Goal: Information Seeking & Learning: Learn about a topic

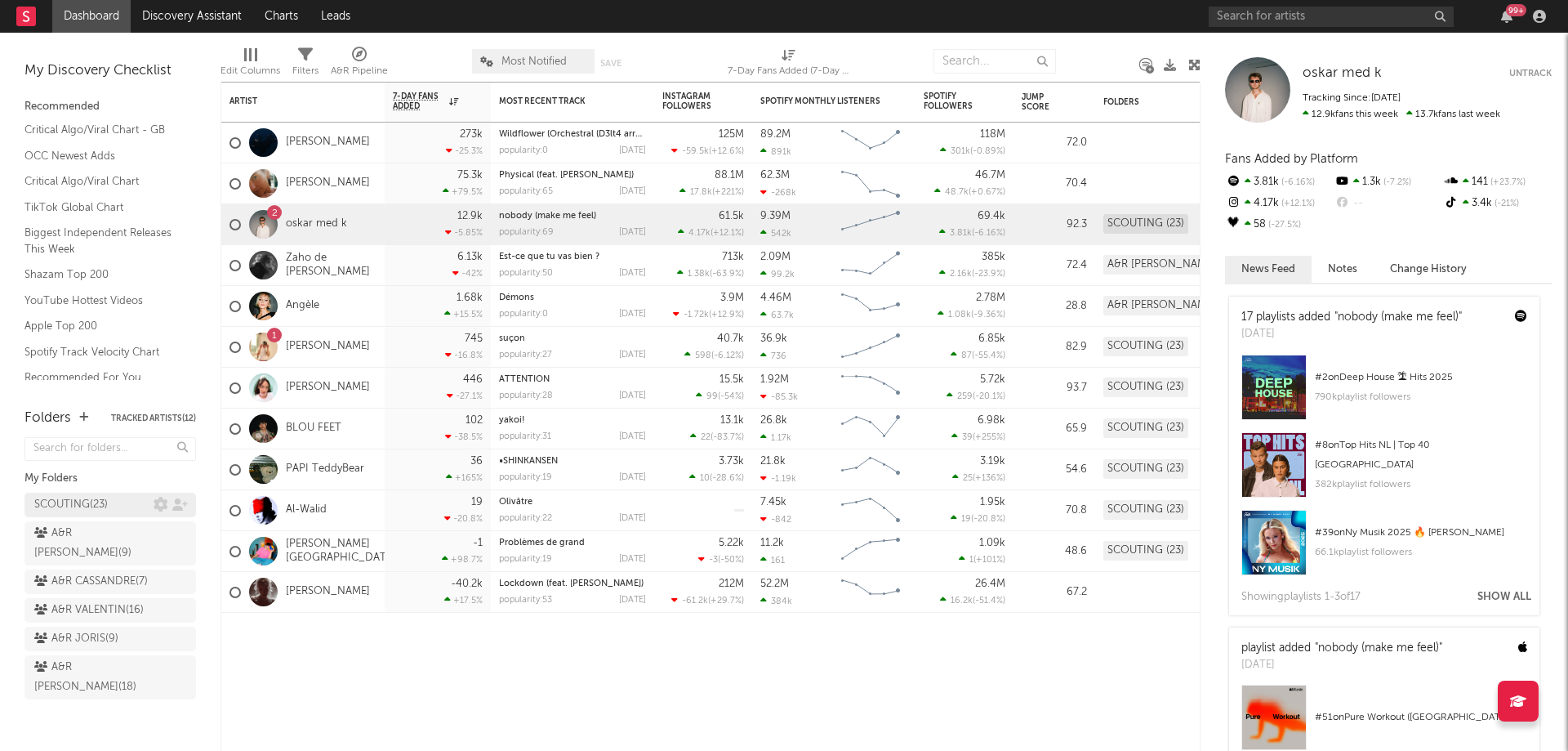
click at [80, 502] on div "SCOUTING ( 23 )" at bounding box center [71, 504] width 74 height 19
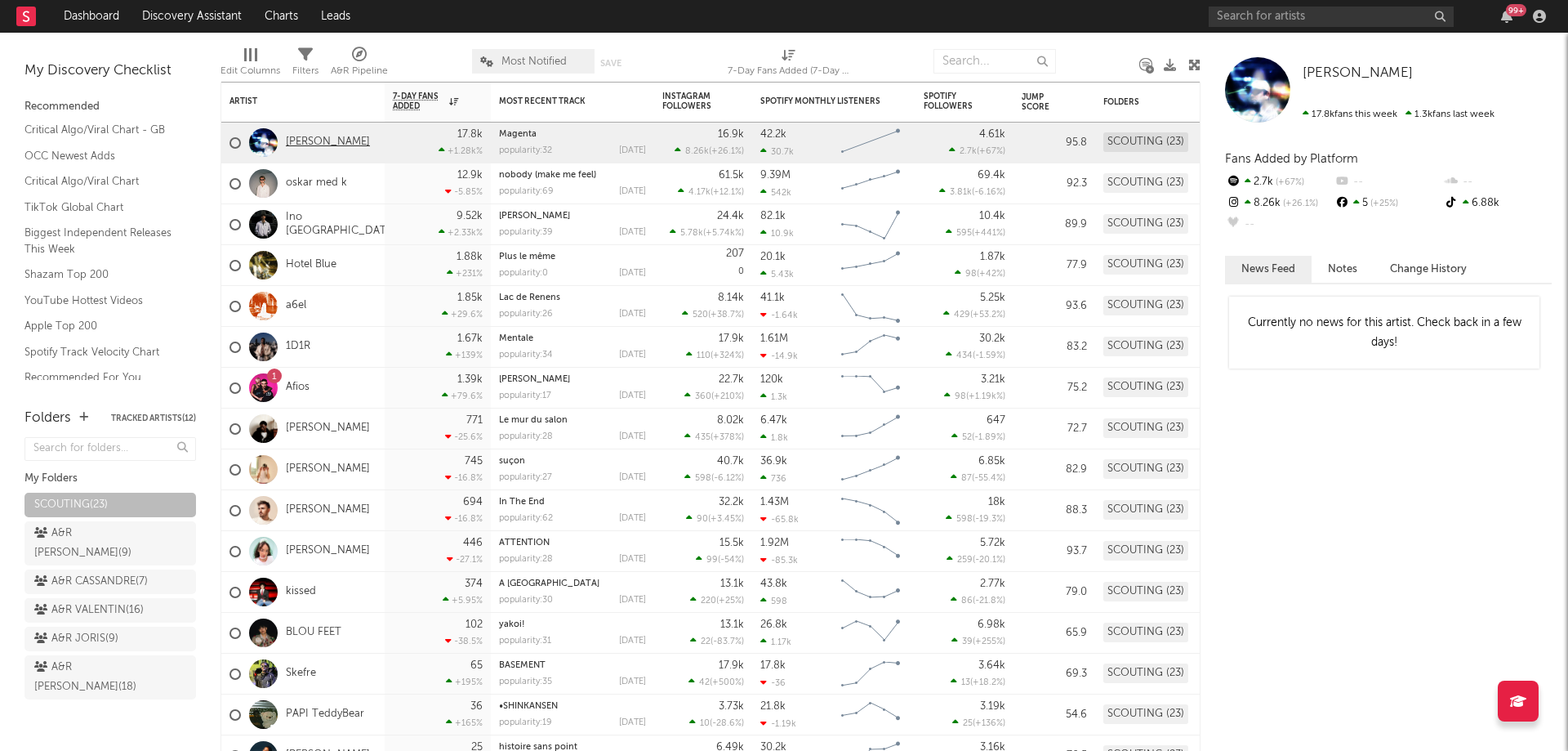
click at [322, 145] on link "[PERSON_NAME]" at bounding box center [328, 142] width 84 height 14
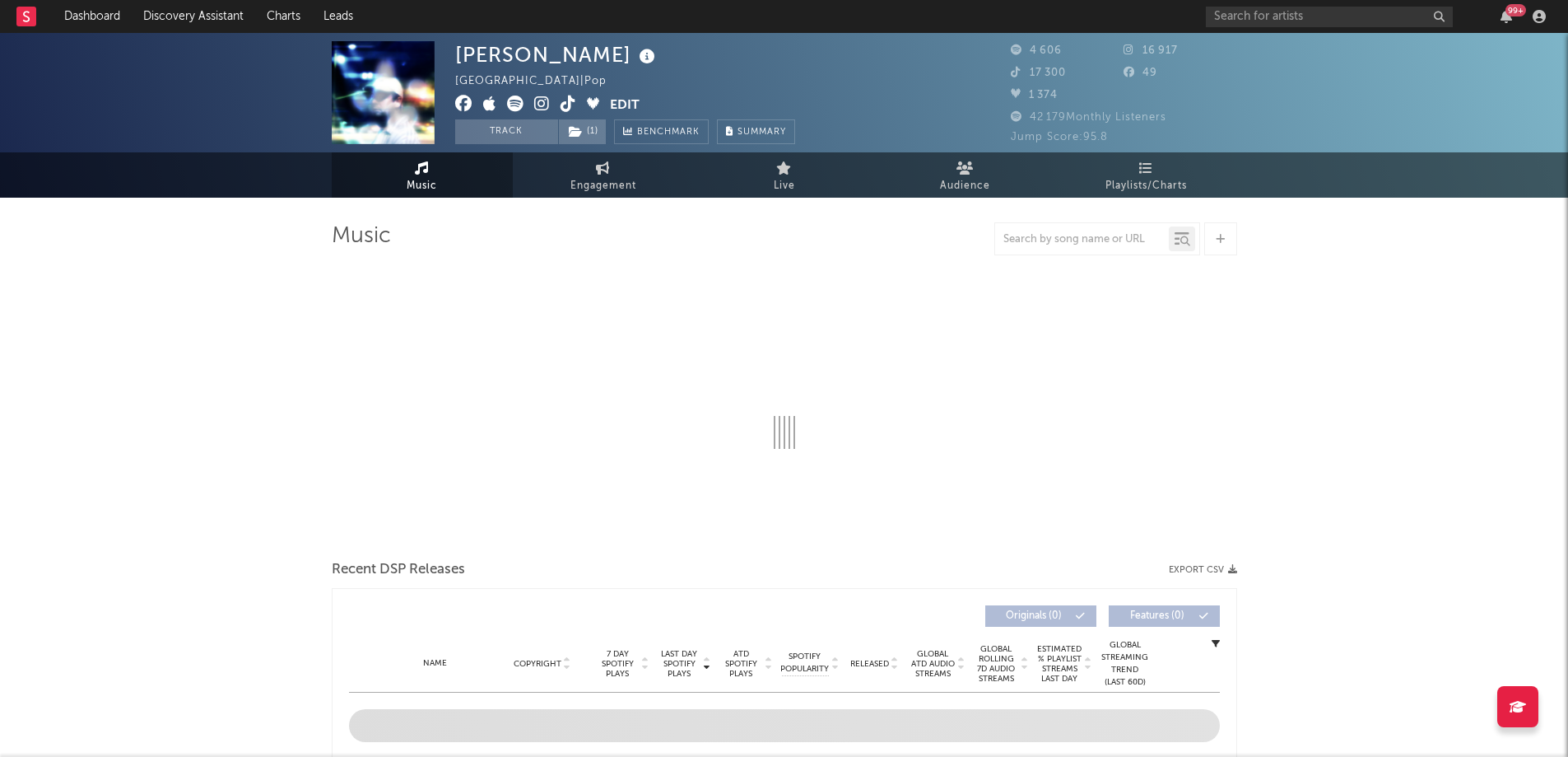
select select "1w"
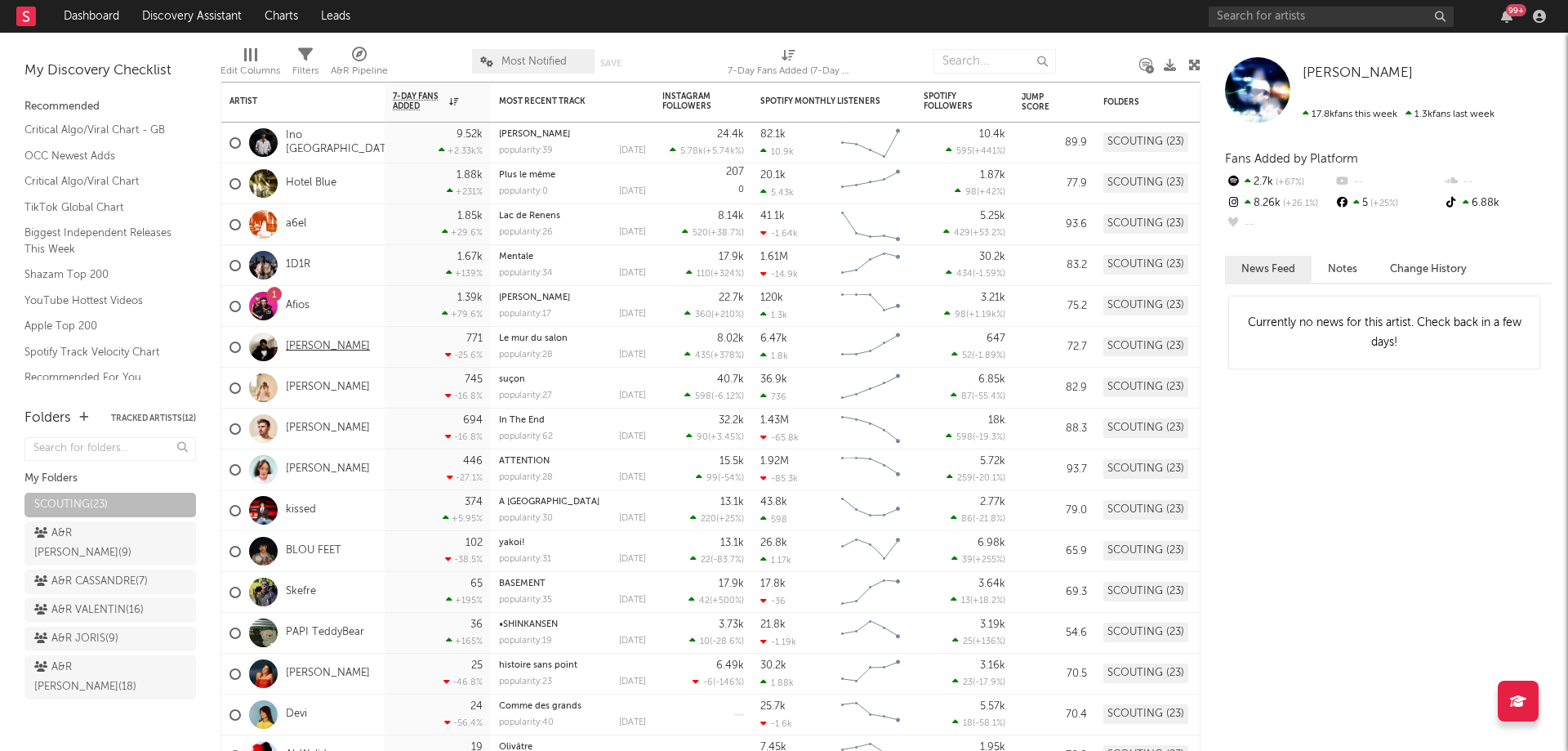
click at [330, 346] on link "[PERSON_NAME]" at bounding box center [328, 346] width 84 height 14
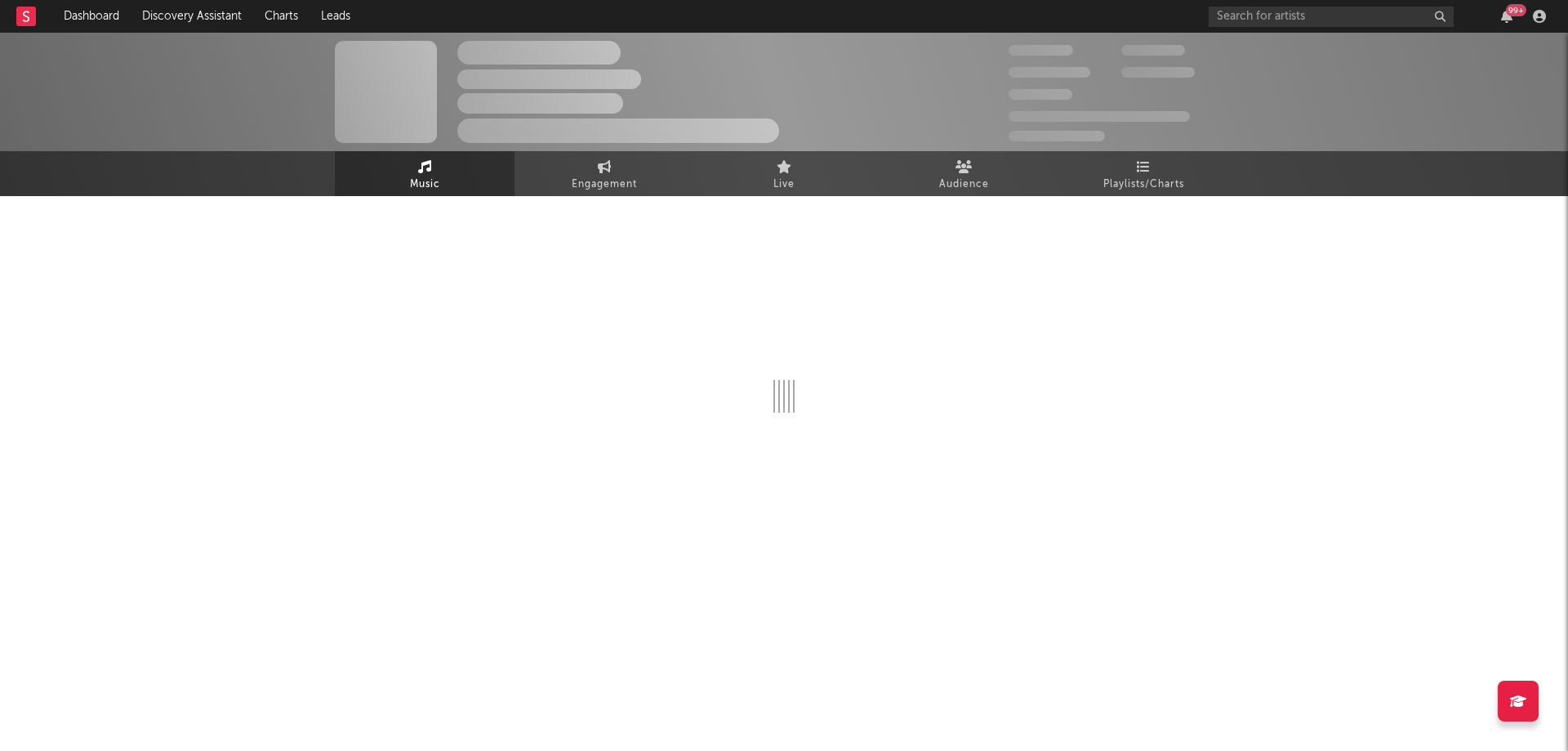
select select "1w"
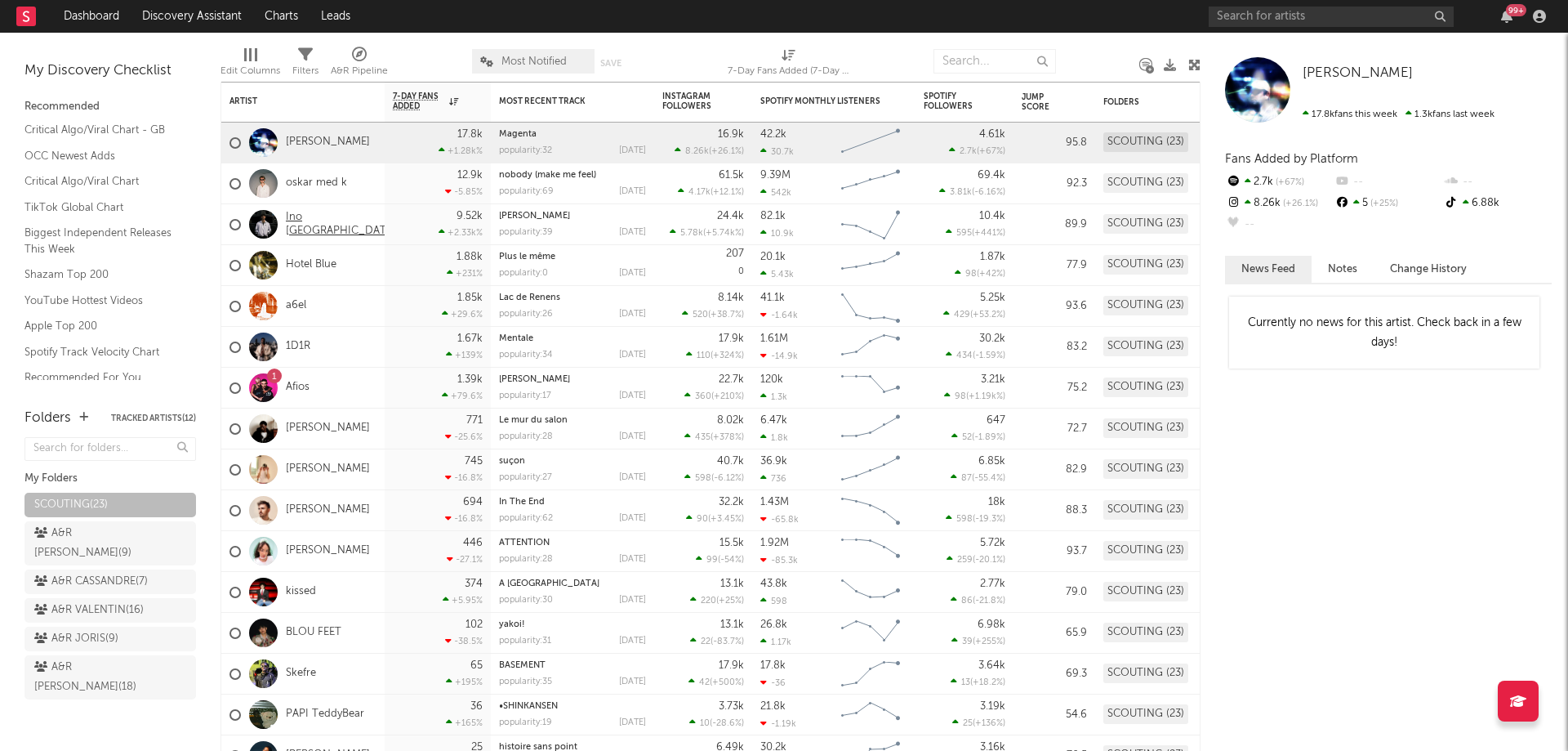
click at [340, 221] on link "Ino [GEOGRAPHIC_DATA]" at bounding box center [340, 224] width 110 height 27
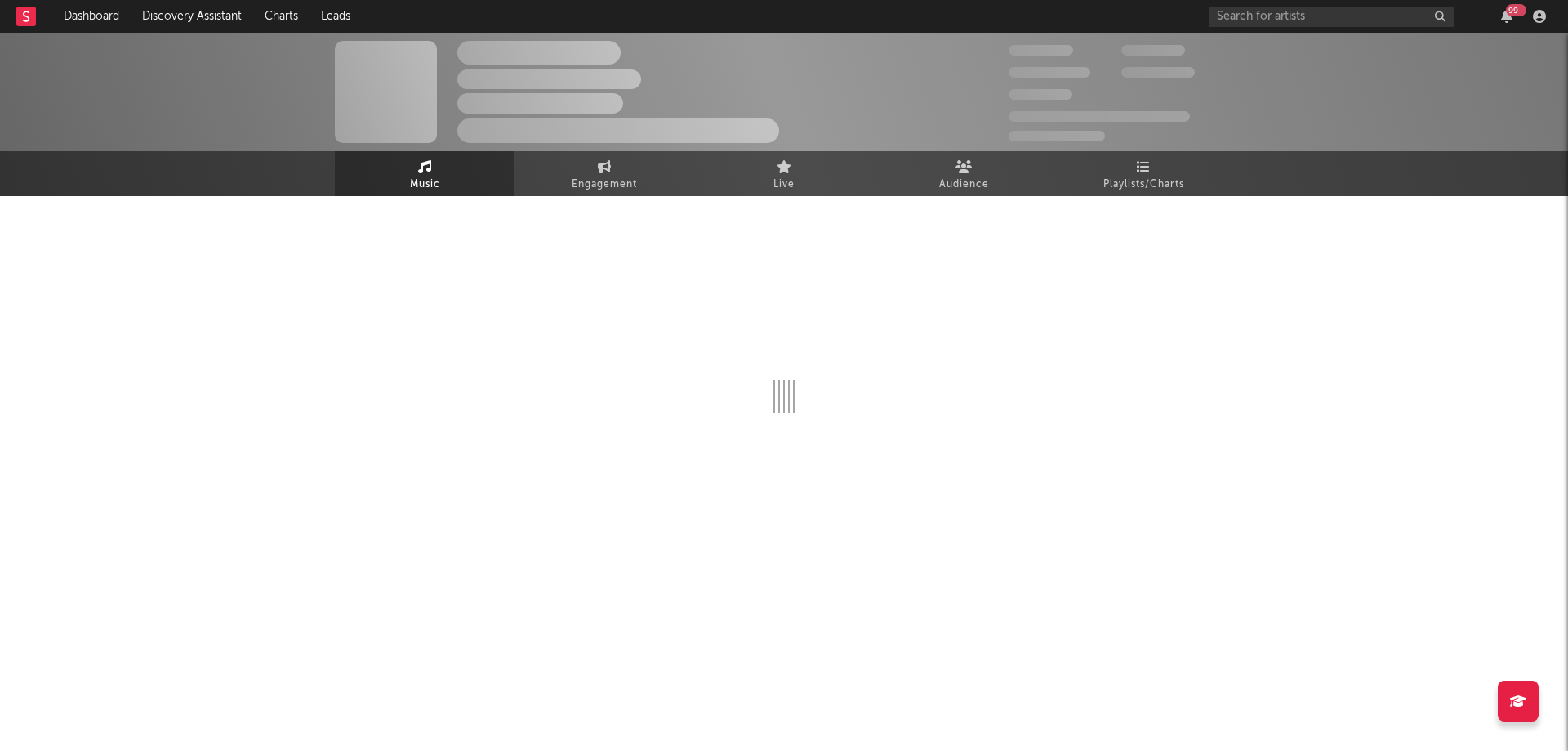
select select "6m"
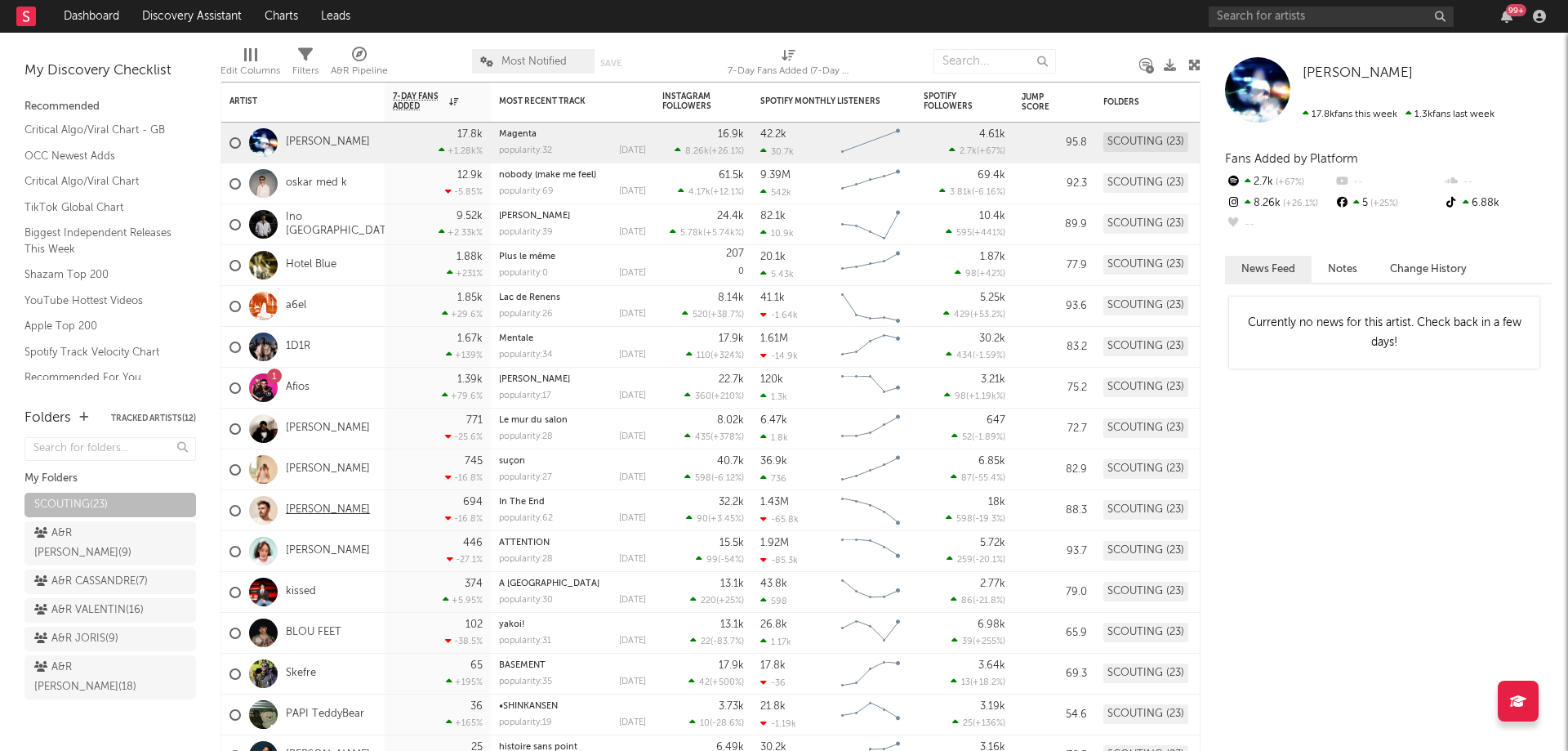
click at [311, 511] on link "[PERSON_NAME]" at bounding box center [328, 509] width 84 height 14
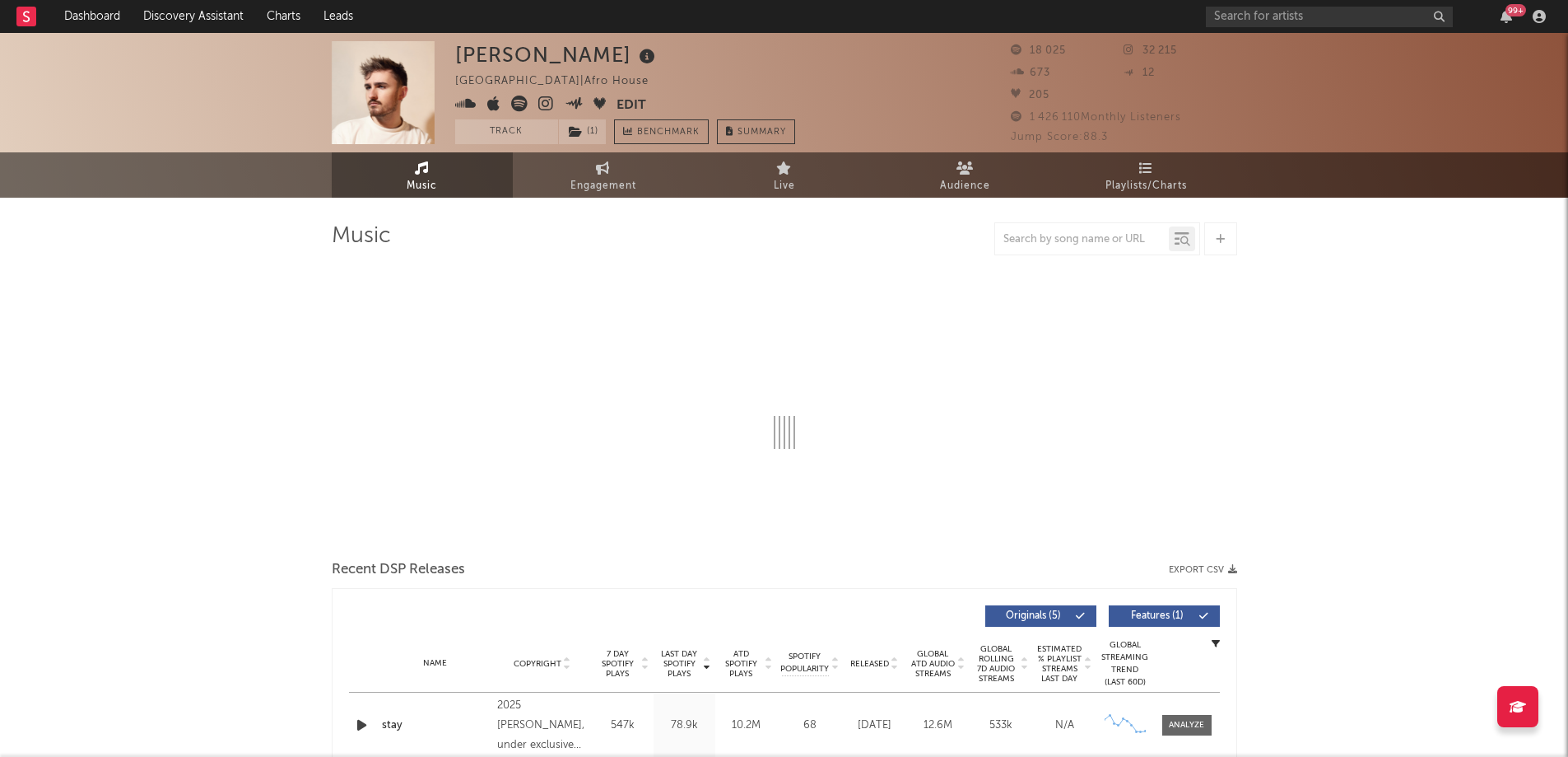
select select "1w"
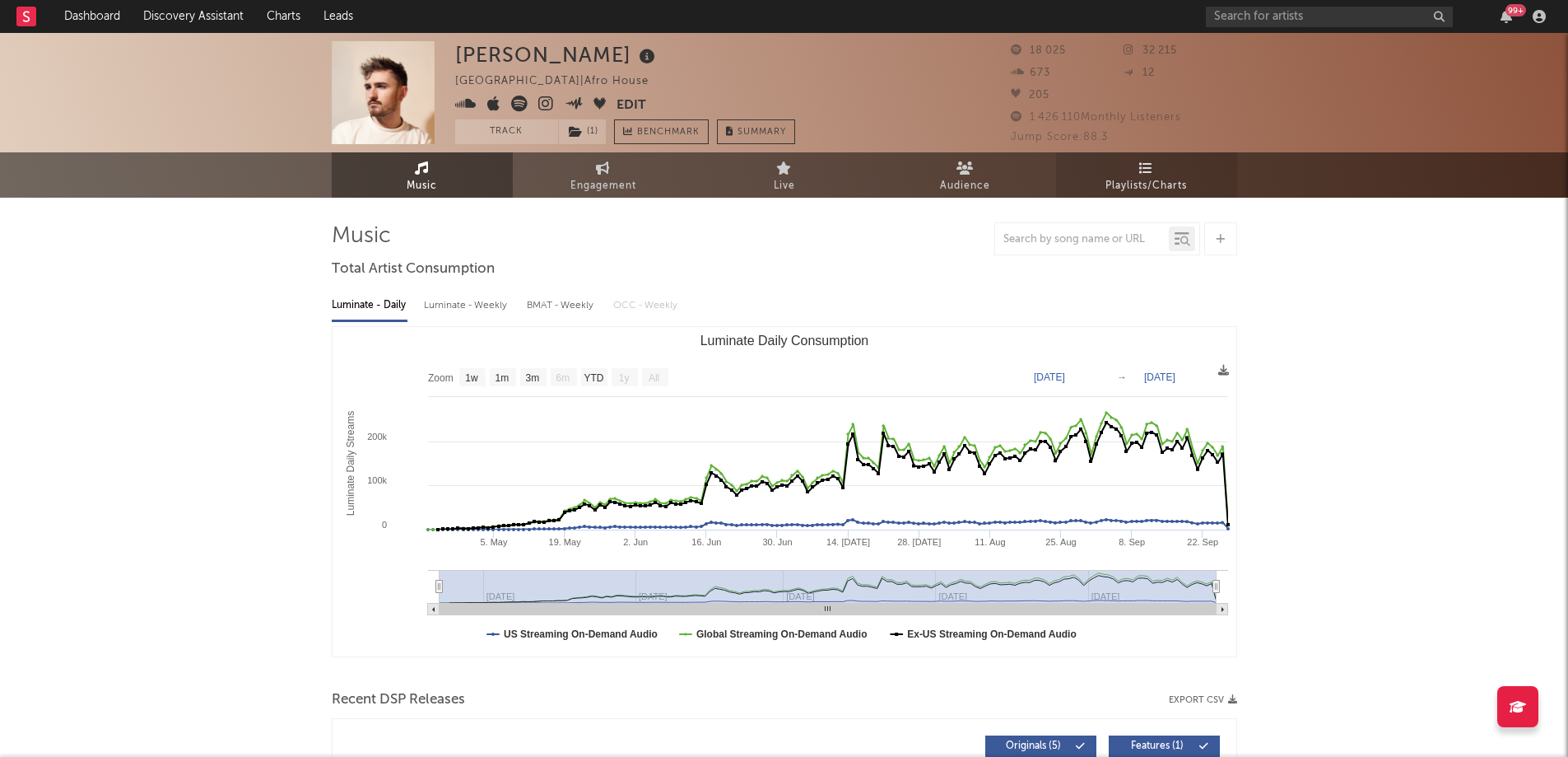
click at [1105, 184] on span "Playlists/Charts" at bounding box center [1146, 186] width 82 height 19
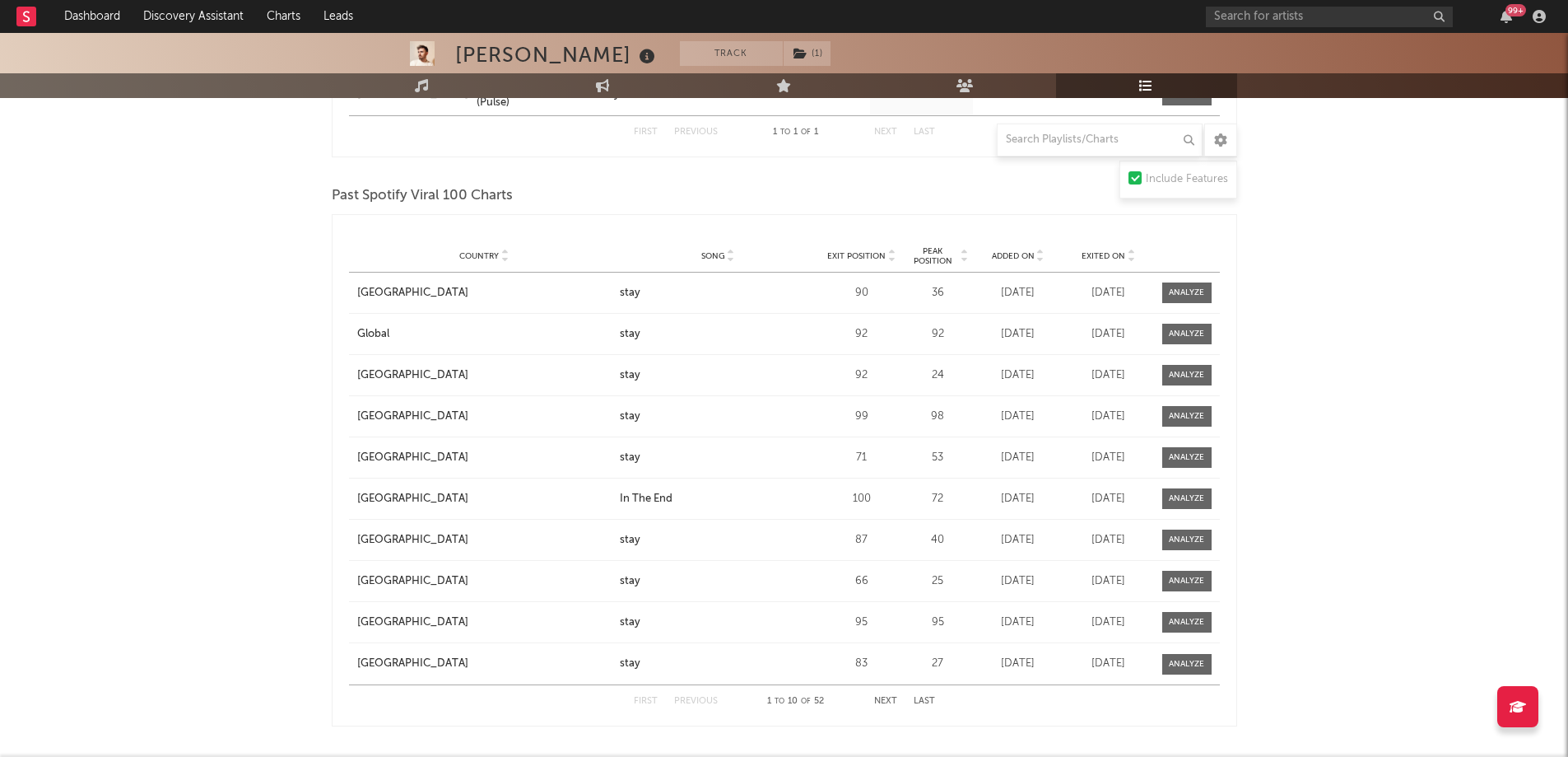
scroll to position [988, 0]
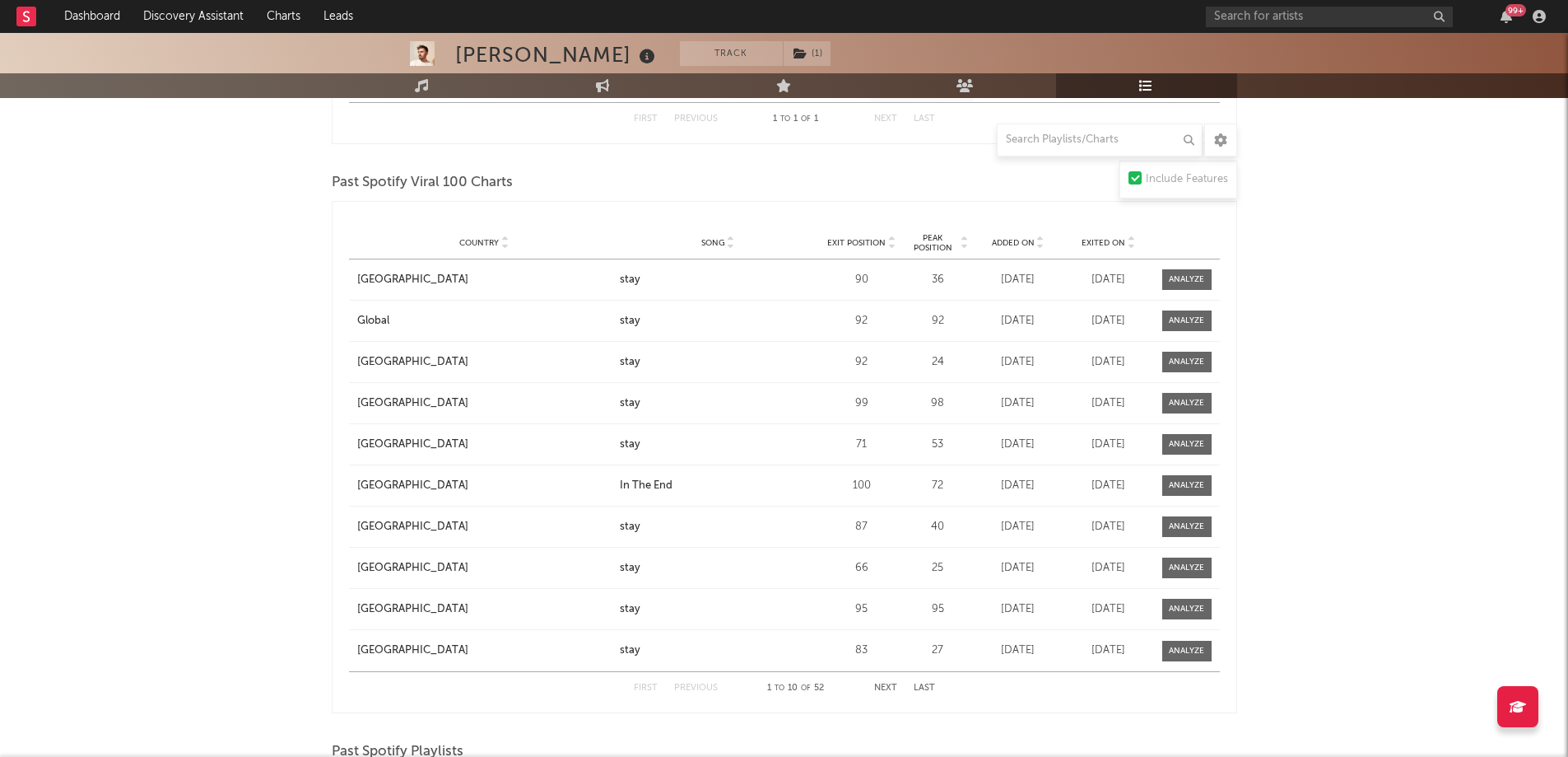
click at [844, 239] on span "Exit Position" at bounding box center [856, 243] width 59 height 10
click at [860, 238] on span "Exit Position" at bounding box center [856, 243] width 59 height 10
click at [892, 243] on icon at bounding box center [891, 246] width 8 height 6
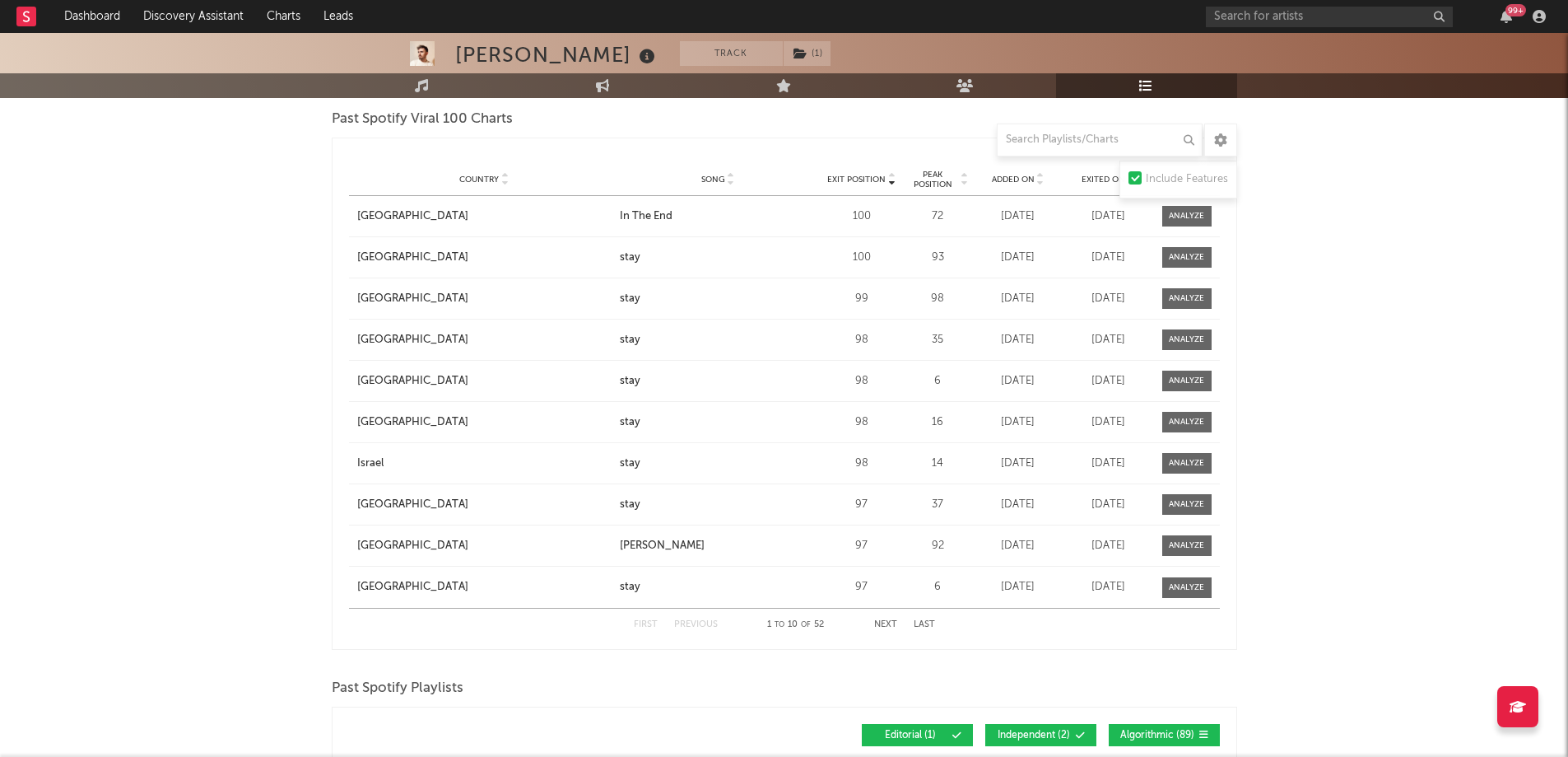
scroll to position [973, 0]
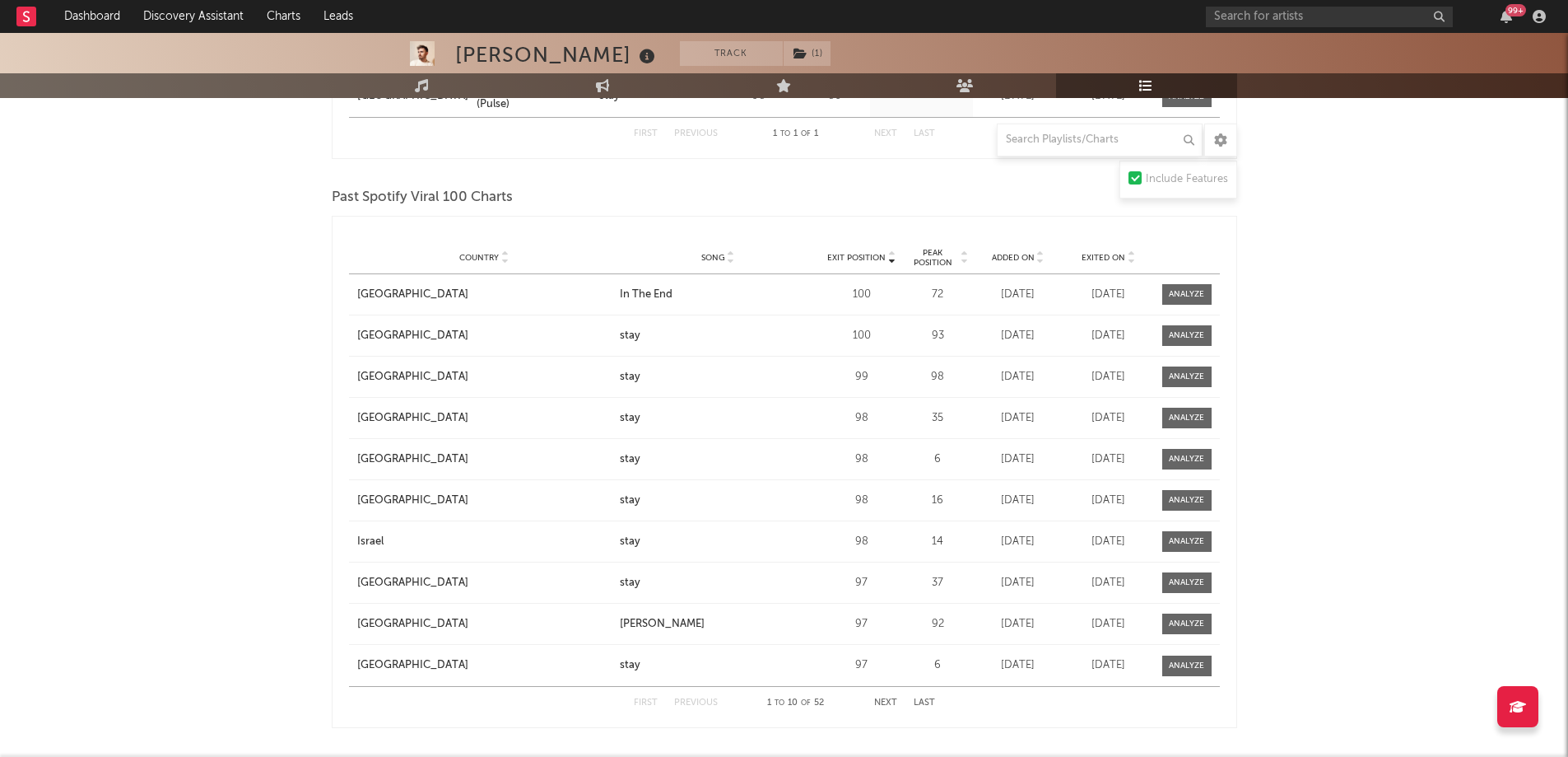
click at [506, 258] on icon at bounding box center [504, 260] width 8 height 6
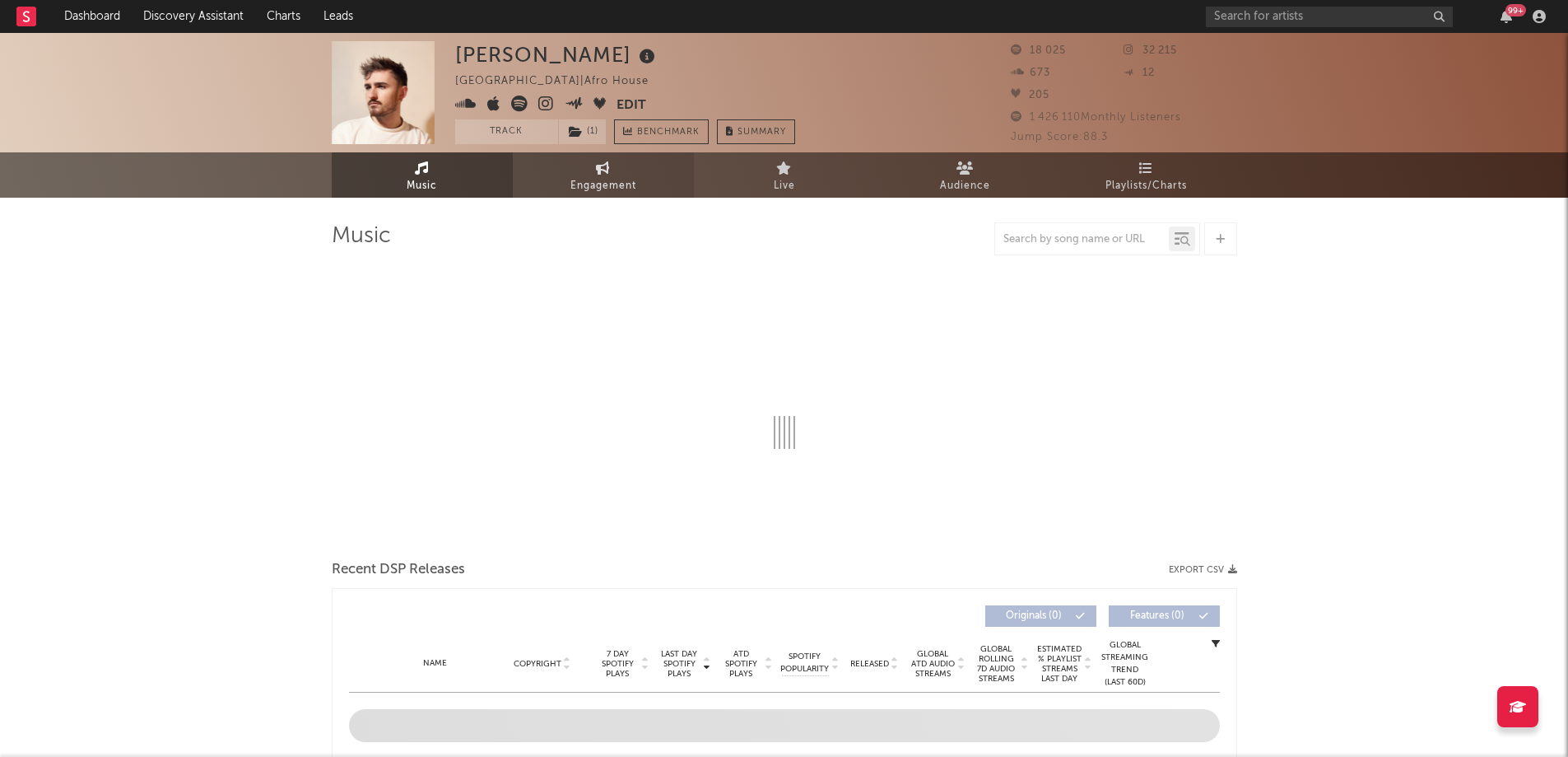
select select "1w"
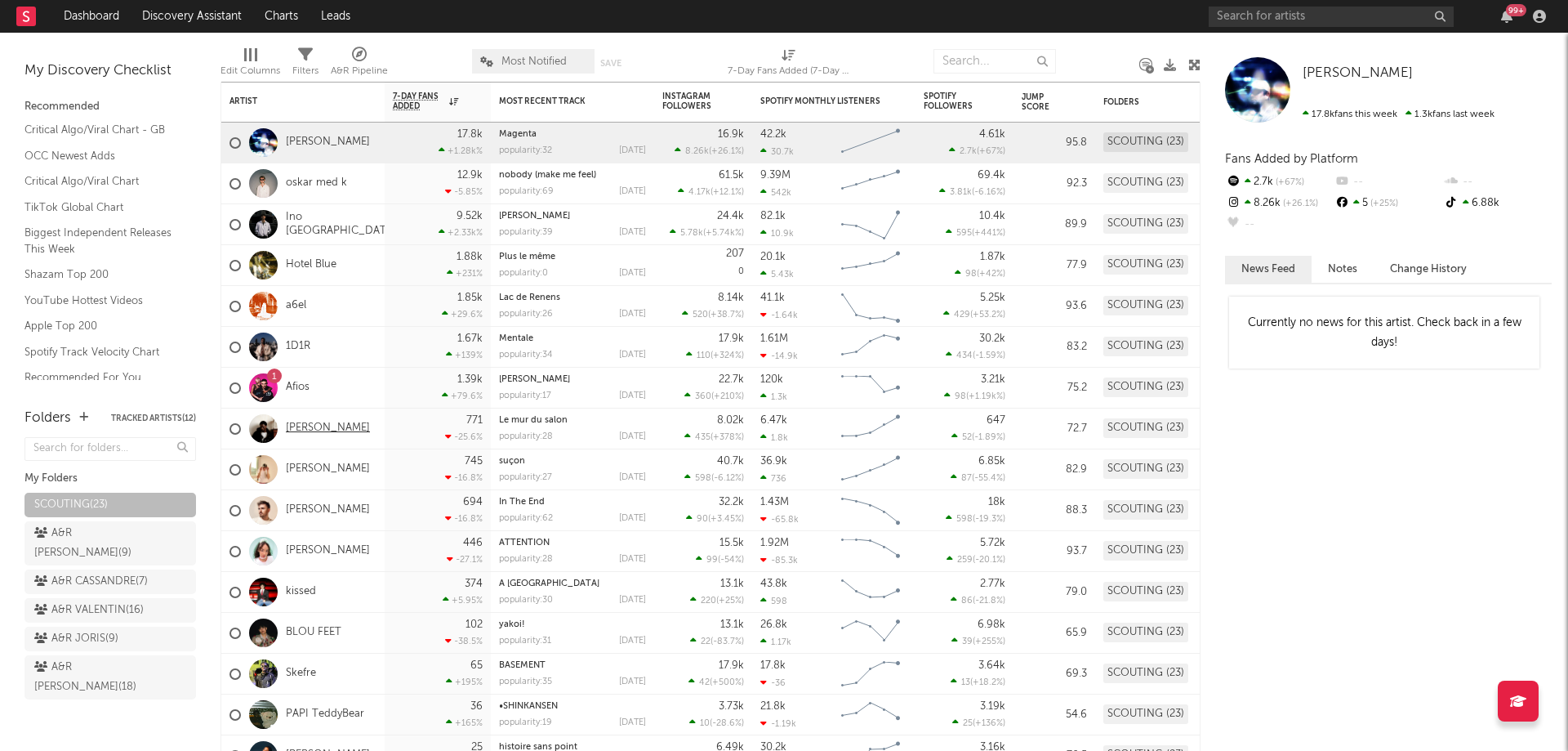
click at [330, 432] on link "[PERSON_NAME]" at bounding box center [328, 428] width 84 height 14
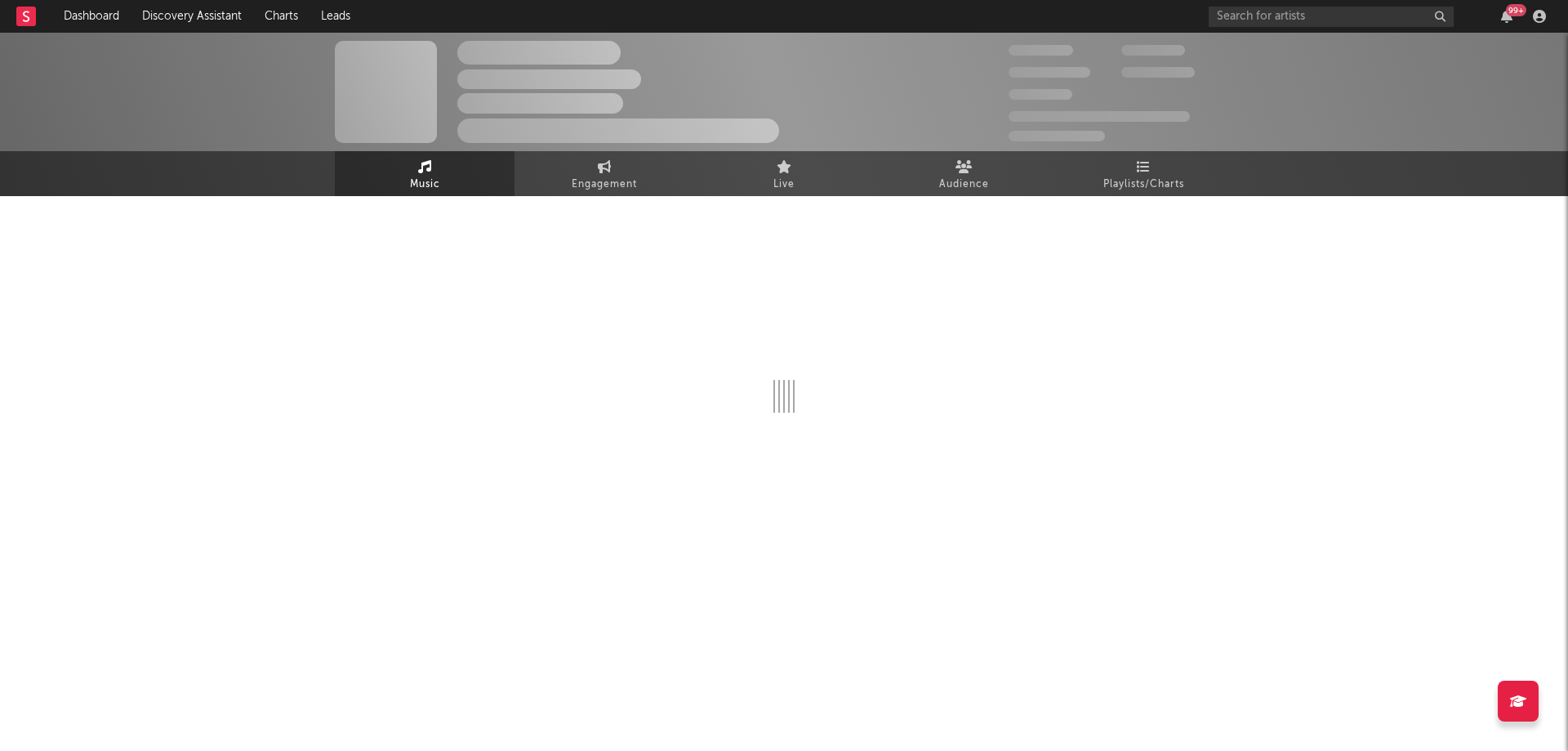
select select "1w"
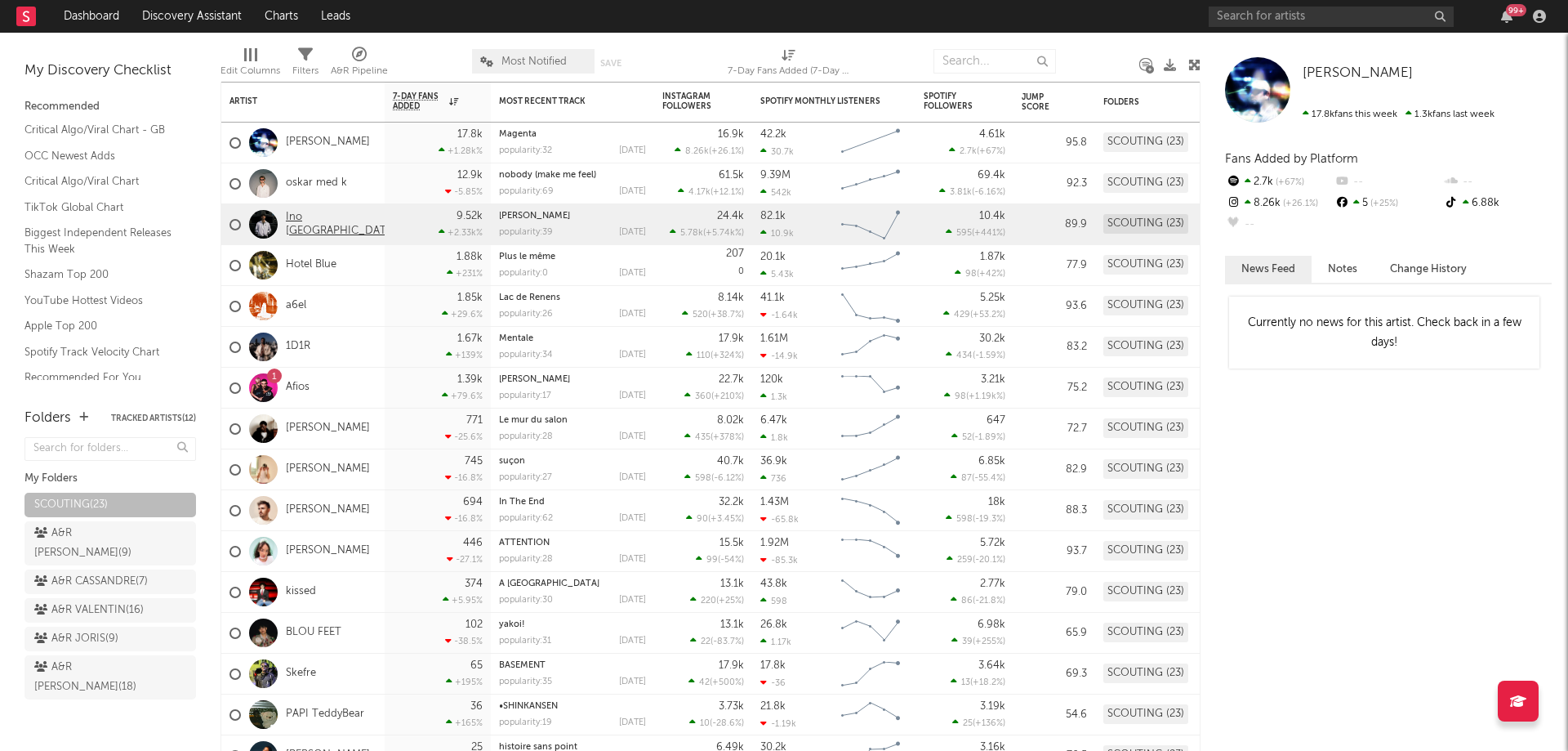
click at [312, 221] on link "Ino [GEOGRAPHIC_DATA]" at bounding box center [340, 224] width 110 height 27
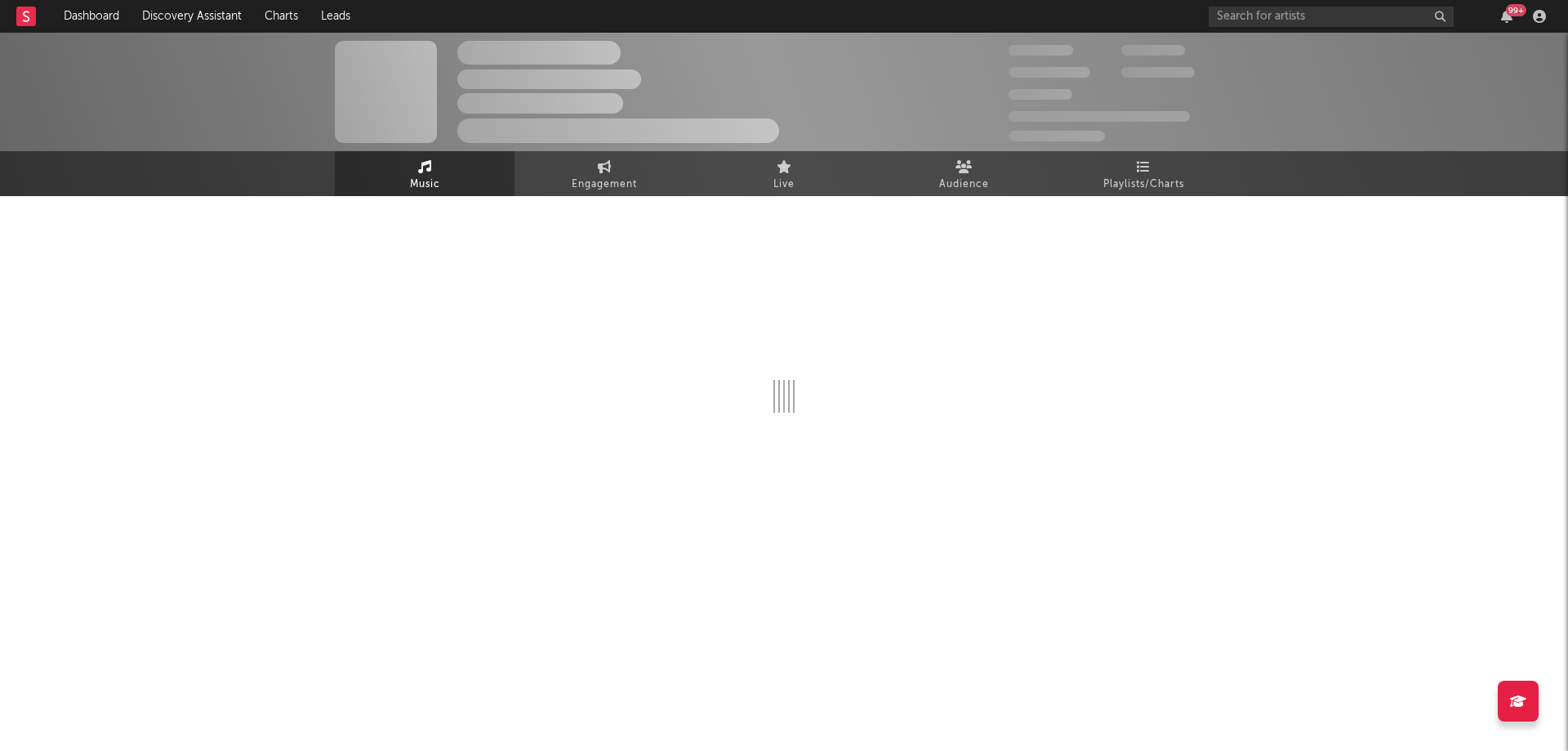
select select "6m"
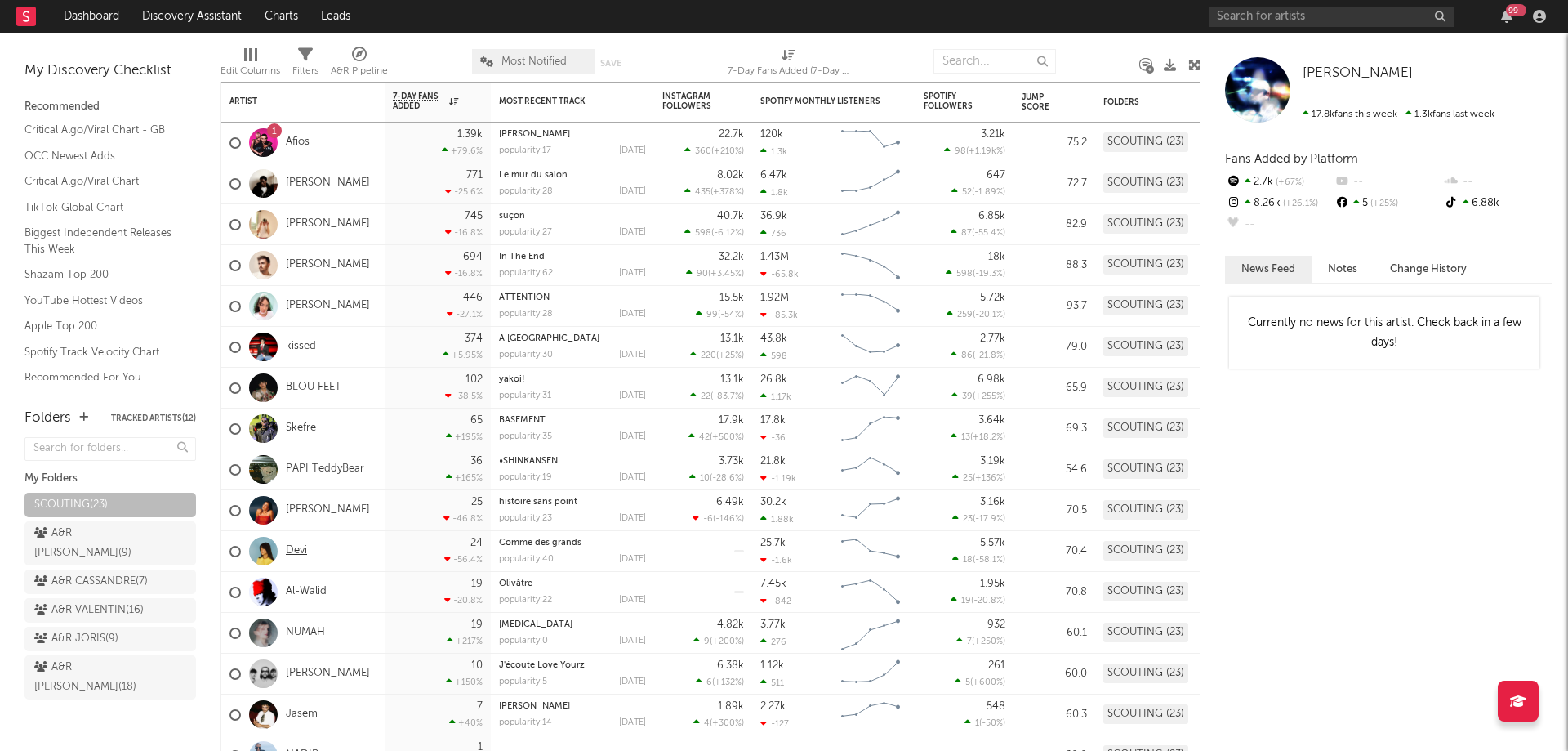
click at [293, 550] on link "Devi" at bounding box center [296, 550] width 21 height 14
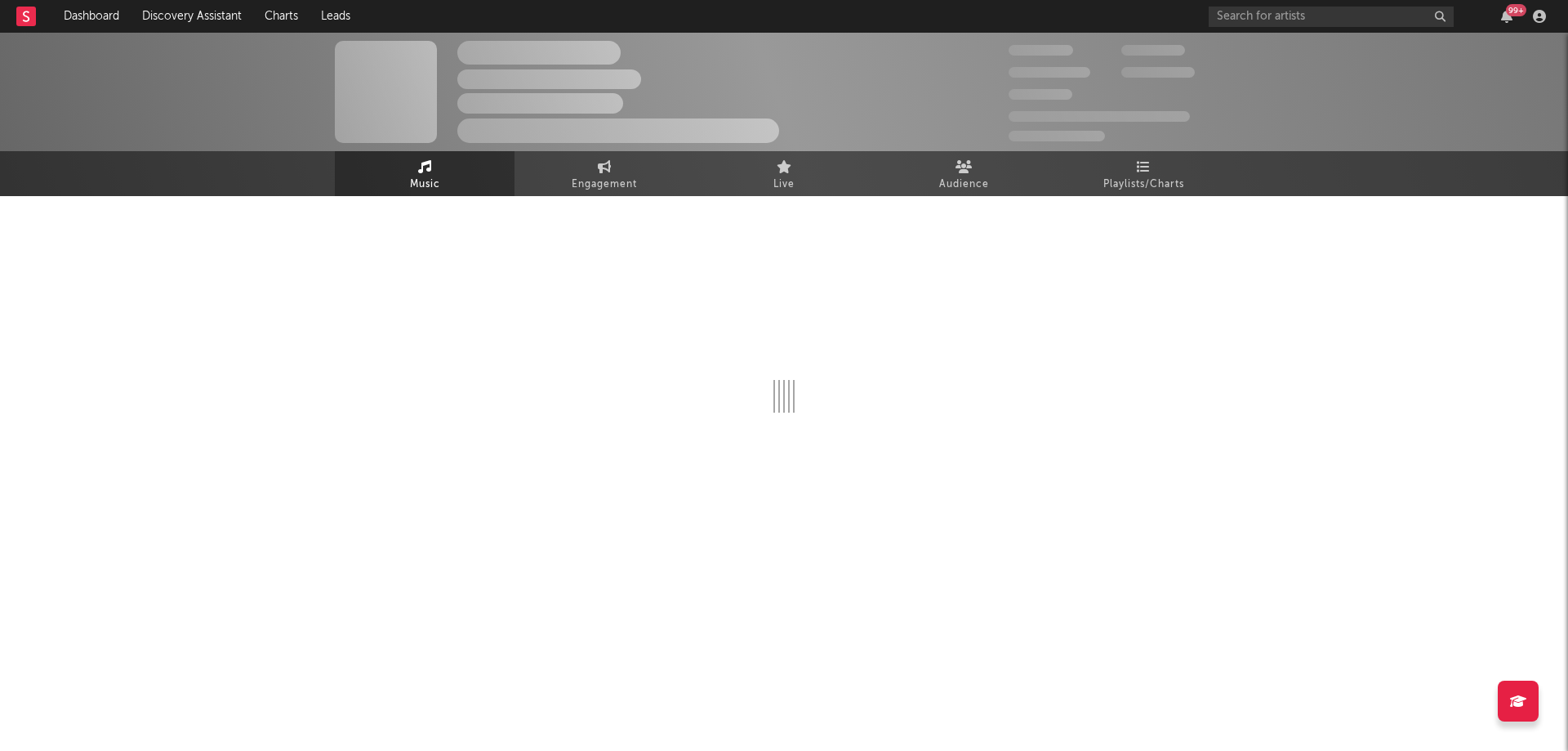
select select "6m"
